Goal: Information Seeking & Learning: Learn about a topic

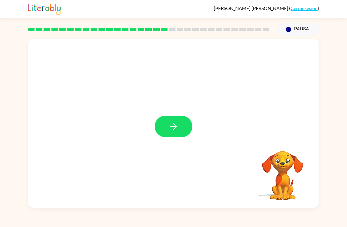
click at [174, 130] on icon "button" at bounding box center [174, 126] width 10 height 10
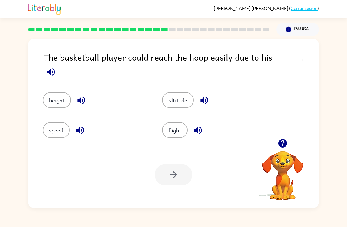
click at [281, 140] on icon "button" at bounding box center [282, 143] width 9 height 9
click at [59, 55] on div "The basketball player could reach the hoop easily due to his ." at bounding box center [182, 66] width 276 height 30
click at [55, 95] on button "height" at bounding box center [57, 100] width 28 height 16
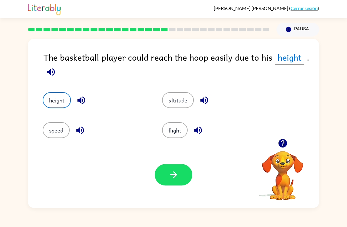
click at [165, 179] on button "button" at bounding box center [174, 174] width 38 height 21
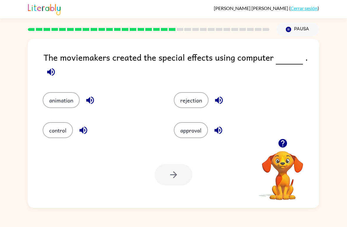
click at [62, 106] on button "animation" at bounding box center [61, 100] width 37 height 16
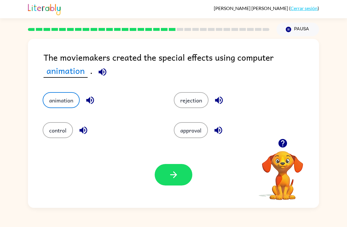
click at [190, 171] on button "button" at bounding box center [174, 174] width 38 height 21
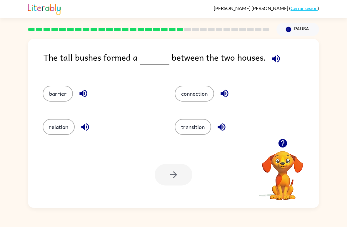
click at [48, 90] on button "barrier" at bounding box center [58, 94] width 30 height 16
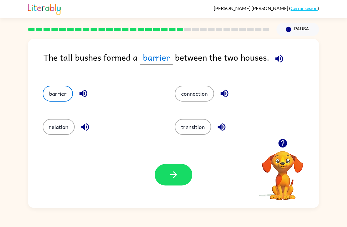
click at [171, 179] on icon "button" at bounding box center [174, 174] width 10 height 10
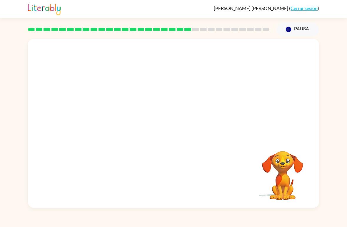
click at [216, 91] on video "Tu navegador debe admitir la reproducción de archivos .mp4 para usar Literably.…" at bounding box center [173, 89] width 291 height 100
click at [222, 82] on video "Tu navegador debe admitir la reproducción de archivos .mp4 para usar Literably.…" at bounding box center [173, 89] width 291 height 100
click at [231, 90] on video "Tu navegador debe admitir la reproducción de archivos .mp4 para usar Literably.…" at bounding box center [173, 89] width 291 height 100
click at [212, 39] on video "Tu navegador debe admitir la reproducción de archivos .mp4 para usar Literably.…" at bounding box center [173, 89] width 291 height 100
click at [195, 34] on div at bounding box center [148, 29] width 249 height 21
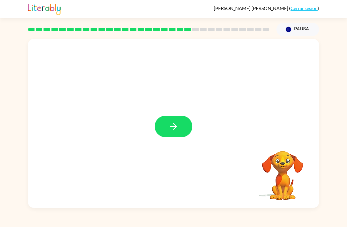
click at [184, 129] on button "button" at bounding box center [174, 126] width 38 height 21
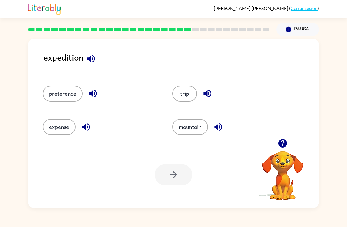
click at [84, 58] on button "button" at bounding box center [91, 58] width 15 height 15
click at [63, 98] on button "preference" at bounding box center [63, 94] width 40 height 16
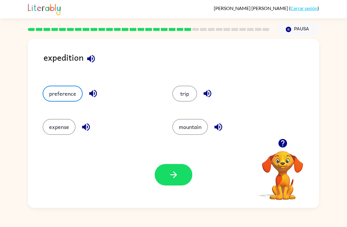
click at [181, 174] on button "button" at bounding box center [174, 174] width 38 height 21
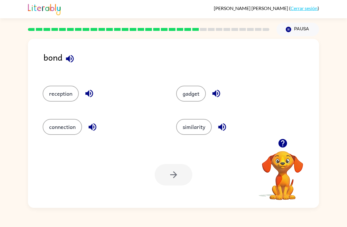
click at [285, 146] on icon "button" at bounding box center [282, 143] width 9 height 9
click at [69, 66] on button "button" at bounding box center [69, 58] width 15 height 15
click at [71, 64] on icon "button" at bounding box center [70, 59] width 10 height 10
click at [67, 52] on button "button" at bounding box center [69, 58] width 15 height 15
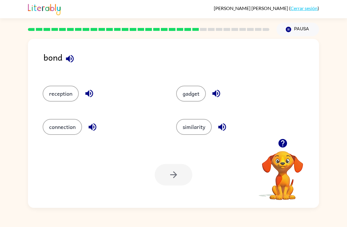
click at [67, 55] on icon "button" at bounding box center [70, 59] width 10 height 10
click at [62, 51] on div "bond" at bounding box center [182, 62] width 276 height 23
click at [58, 126] on button "connection" at bounding box center [62, 127] width 39 height 16
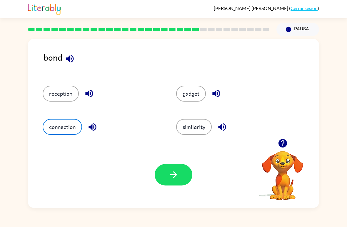
click at [160, 178] on button "button" at bounding box center [174, 174] width 38 height 21
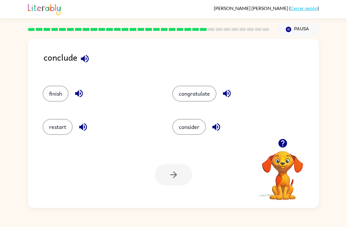
click at [284, 140] on icon "button" at bounding box center [282, 143] width 9 height 9
click at [89, 52] on div "conclude" at bounding box center [182, 62] width 276 height 23
click at [86, 61] on icon "button" at bounding box center [85, 59] width 10 height 10
click at [89, 61] on icon "button" at bounding box center [85, 59] width 10 height 10
click at [84, 133] on button "button" at bounding box center [83, 126] width 15 height 15
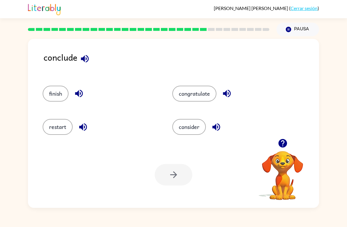
click at [81, 94] on icon "button" at bounding box center [79, 93] width 10 height 10
click at [229, 91] on icon "button" at bounding box center [227, 93] width 10 height 10
click at [218, 130] on icon "button" at bounding box center [216, 127] width 10 height 10
click at [194, 134] on button "consider" at bounding box center [189, 127] width 34 height 16
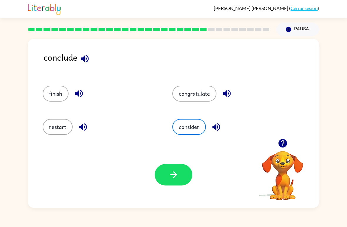
click at [181, 177] on button "button" at bounding box center [174, 174] width 38 height 21
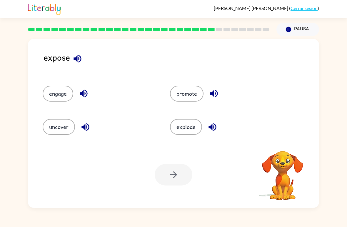
click at [56, 131] on button "uncover" at bounding box center [59, 127] width 32 height 16
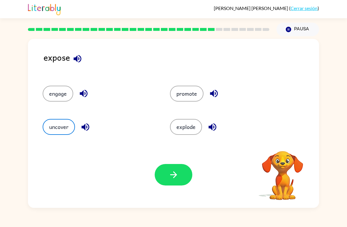
click at [174, 174] on icon "button" at bounding box center [174, 174] width 10 height 10
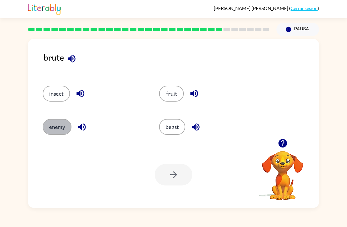
click at [62, 132] on button "enemy" at bounding box center [57, 127] width 29 height 16
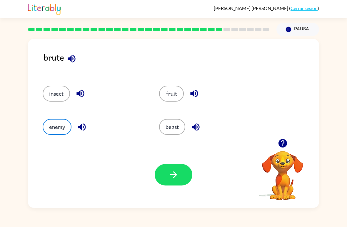
click at [191, 169] on button "button" at bounding box center [174, 174] width 38 height 21
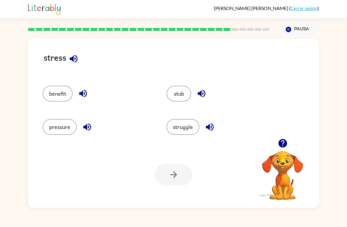
click at [59, 125] on button "pressure" at bounding box center [60, 127] width 34 height 16
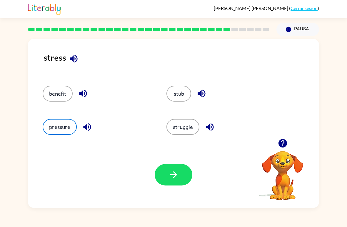
click at [185, 171] on button "button" at bounding box center [174, 174] width 38 height 21
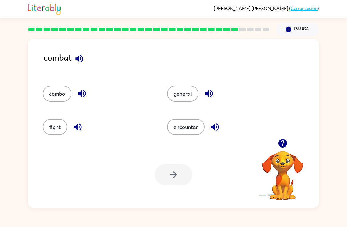
click at [54, 122] on button "fight" at bounding box center [55, 127] width 25 height 16
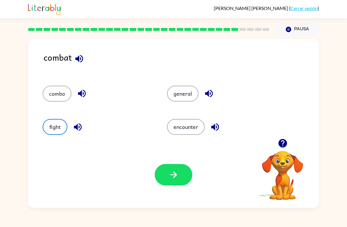
click at [170, 162] on div "Tu navegador debe admitir la reproducción de archivos .mp4 para usar Literably.…" at bounding box center [173, 174] width 291 height 66
click at [173, 161] on div "Tu navegador debe admitir la reproducción de archivos .mp4 para usar Literably.…" at bounding box center [173, 174] width 291 height 66
click at [173, 169] on button "button" at bounding box center [174, 174] width 38 height 21
click at [173, 169] on div at bounding box center [174, 174] width 38 height 21
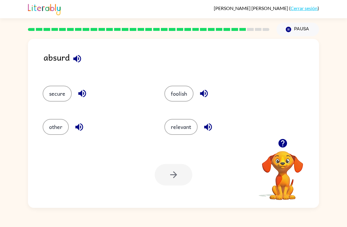
click at [189, 120] on button "relevant" at bounding box center [180, 127] width 33 height 16
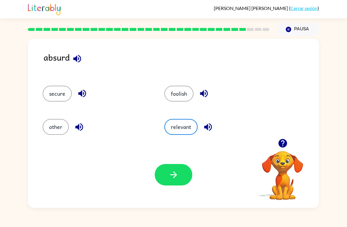
click at [173, 168] on button "button" at bounding box center [174, 174] width 38 height 21
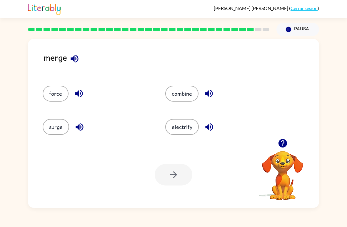
click at [76, 56] on icon "button" at bounding box center [75, 59] width 8 height 8
click at [186, 94] on button "combine" at bounding box center [181, 94] width 33 height 16
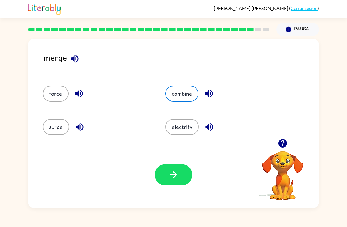
click at [176, 170] on icon "button" at bounding box center [174, 174] width 10 height 10
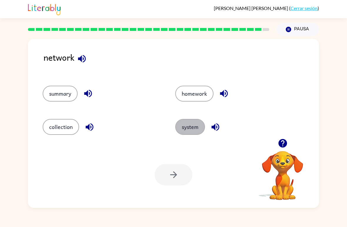
click at [191, 126] on button "system" at bounding box center [190, 127] width 30 height 16
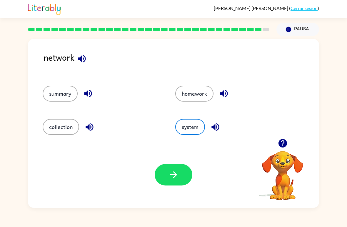
click at [177, 175] on icon "button" at bounding box center [174, 174] width 10 height 10
